Goal: Information Seeking & Learning: Learn about a topic

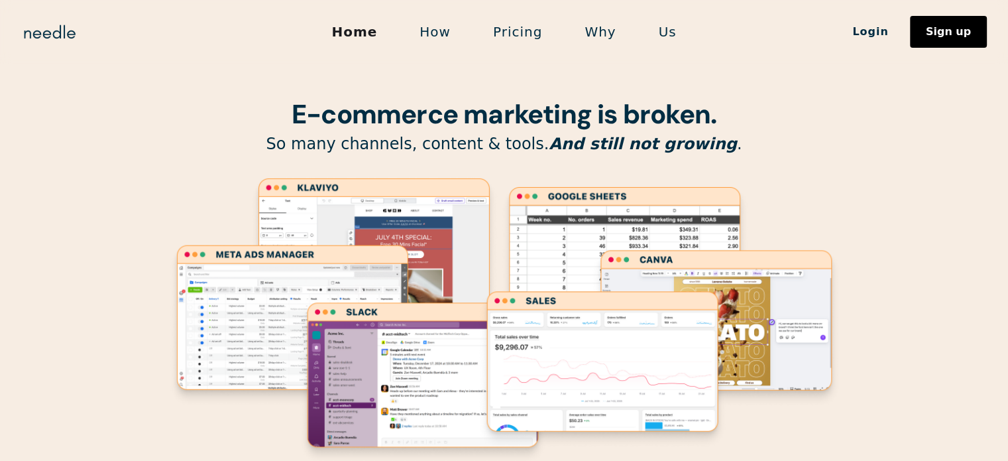
click at [453, 30] on link "How" at bounding box center [435, 32] width 74 height 28
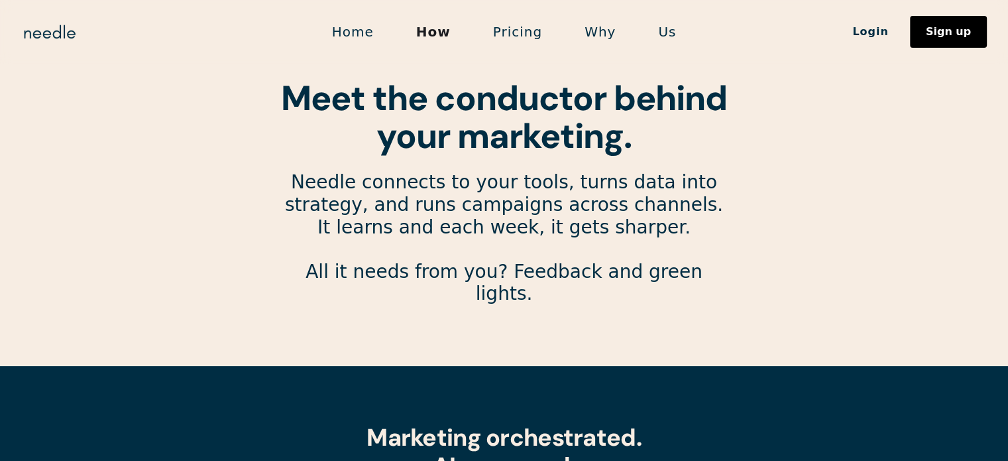
click at [523, 31] on link "Pricing" at bounding box center [517, 32] width 91 height 28
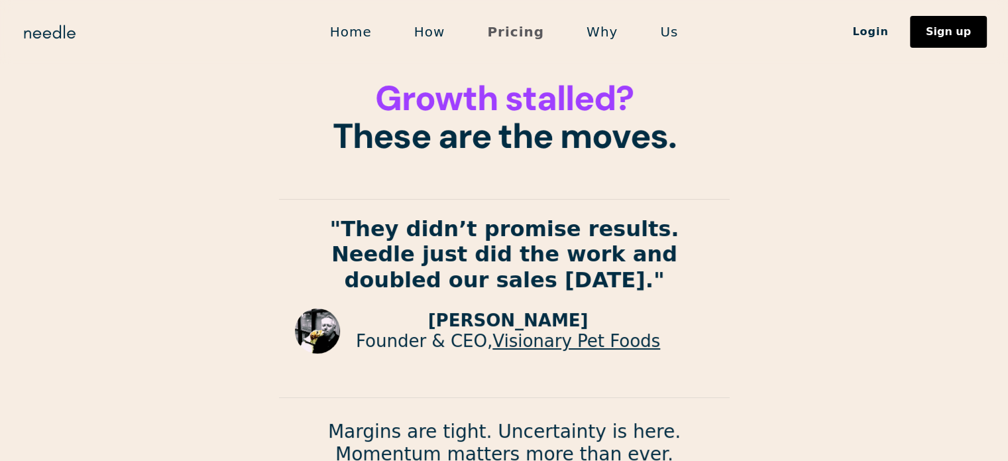
click at [474, 34] on link "Pricing" at bounding box center [515, 32] width 99 height 28
click at [466, 34] on link "How" at bounding box center [430, 32] width 74 height 28
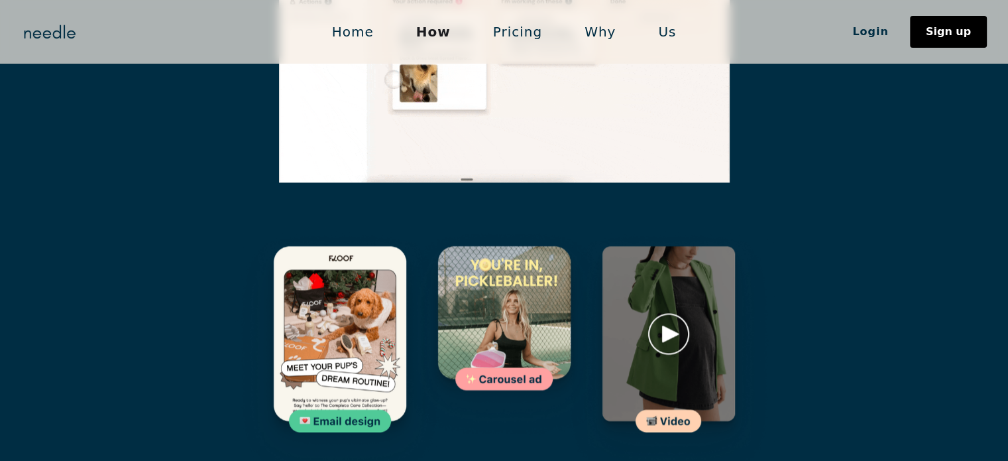
scroll to position [1896, 0]
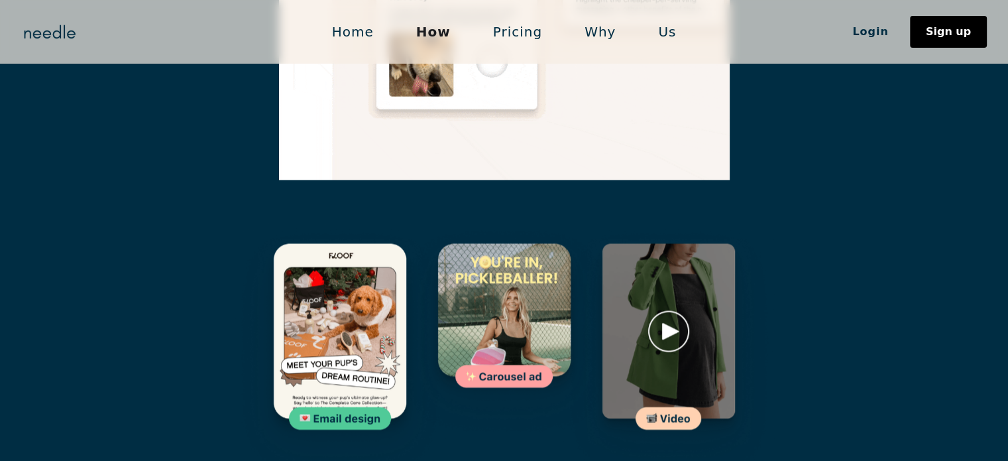
click at [532, 23] on link "Pricing" at bounding box center [517, 32] width 91 height 28
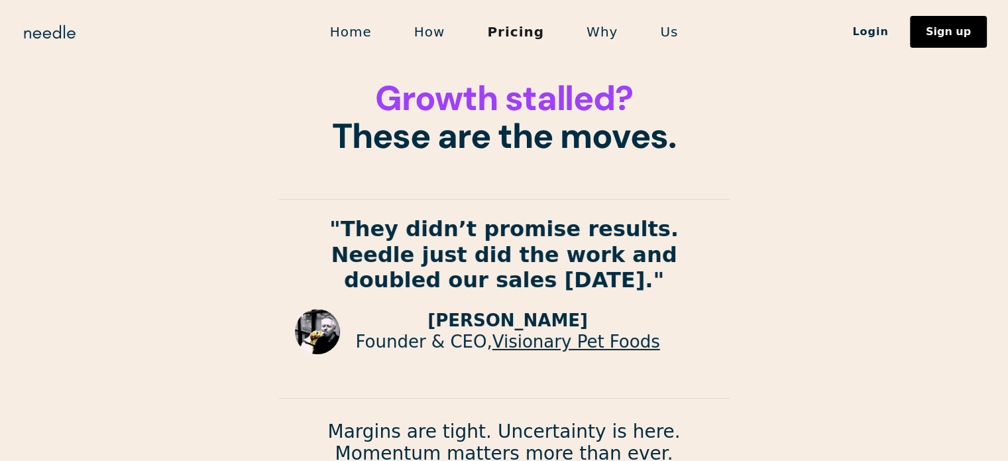
click at [613, 32] on link "Why" at bounding box center [602, 32] width 74 height 28
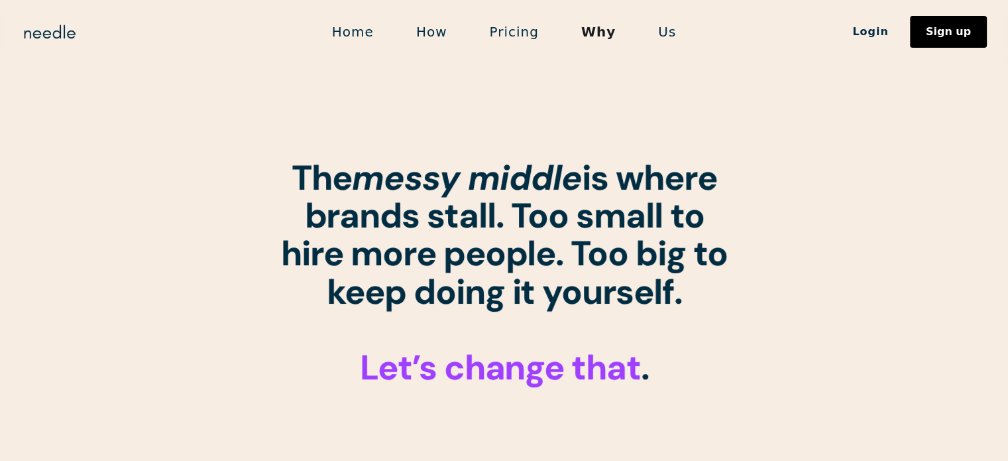
click at [667, 39] on link "Us" at bounding box center [667, 32] width 60 height 28
